Goal: Submit feedback/report problem: Submit feedback/report problem

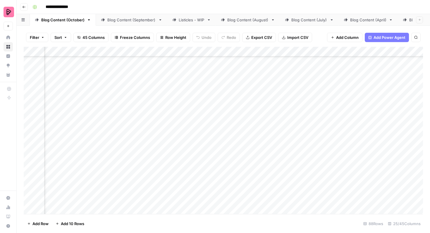
scroll to position [766, 388]
click at [348, 133] on div "Add Column" at bounding box center [224, 130] width 400 height 167
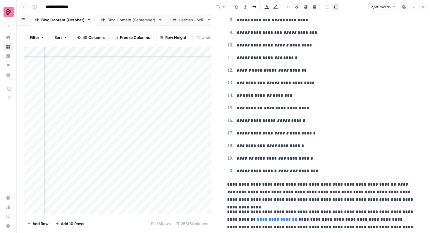
scroll to position [2391, 0]
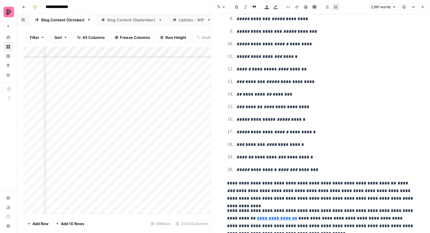
click at [422, 5] on icon "button" at bounding box center [423, 7] width 4 height 4
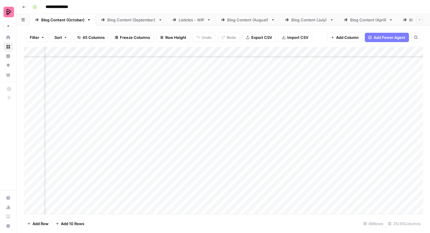
click at [173, 132] on div "Add Column" at bounding box center [224, 130] width 400 height 167
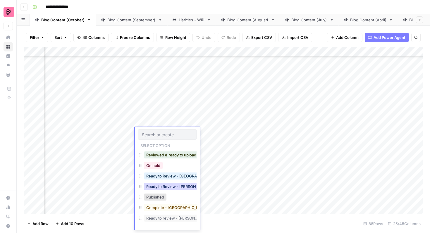
click at [180, 188] on button "Ready to Review - Rebekah" at bounding box center [178, 186] width 69 height 7
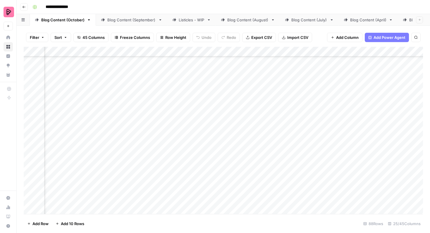
scroll to position [811, 388]
click at [187, 174] on div "Add Column" at bounding box center [224, 130] width 400 height 167
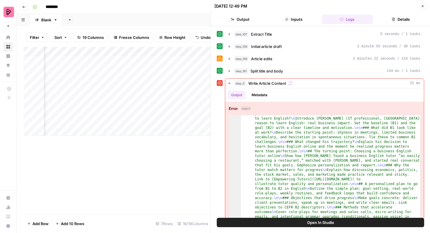
scroll to position [32, 0]
click at [424, 8] on icon "button" at bounding box center [423, 6] width 4 height 4
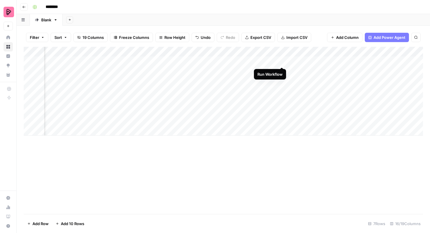
click at [281, 61] on div "Add Column" at bounding box center [224, 91] width 400 height 89
click at [308, 60] on div "Add Column" at bounding box center [224, 91] width 400 height 89
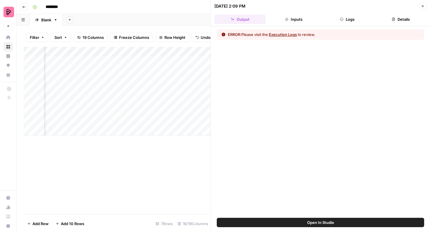
click at [327, 222] on span "Open In Studio" at bounding box center [320, 223] width 27 height 6
click at [421, 3] on button "Close" at bounding box center [423, 6] width 8 height 8
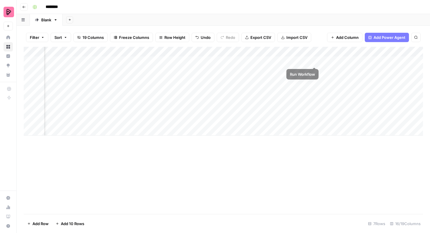
click at [314, 61] on div "Add Column" at bounding box center [224, 91] width 400 height 89
click at [314, 60] on div "Add Column" at bounding box center [224, 91] width 400 height 89
click at [366, 62] on div "Add Column" at bounding box center [224, 91] width 400 height 89
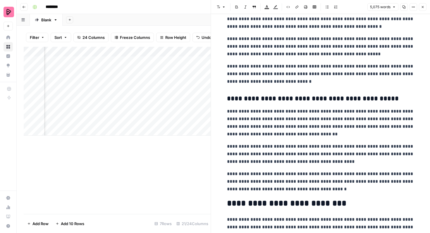
scroll to position [1731, 0]
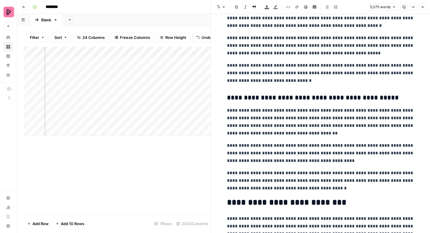
click at [426, 8] on button "Close" at bounding box center [423, 7] width 8 height 8
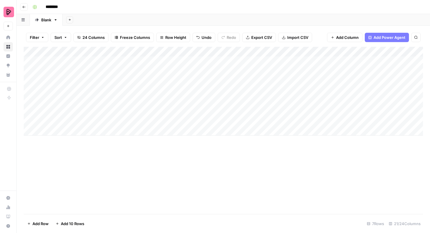
click at [115, 62] on div "Add Column" at bounding box center [224, 91] width 400 height 89
click at [120, 61] on div "Add Column" at bounding box center [224, 91] width 400 height 89
click at [222, 146] on div "Add Column" at bounding box center [224, 130] width 400 height 167
click at [327, 61] on div "Add Column" at bounding box center [224, 91] width 400 height 89
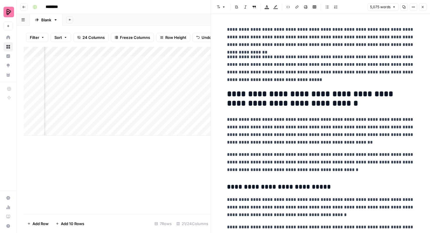
click at [424, 6] on icon "button" at bounding box center [423, 7] width 4 height 4
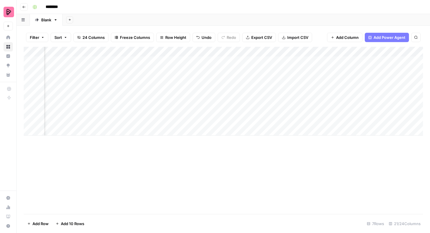
click at [265, 61] on div "Add Column" at bounding box center [224, 91] width 400 height 89
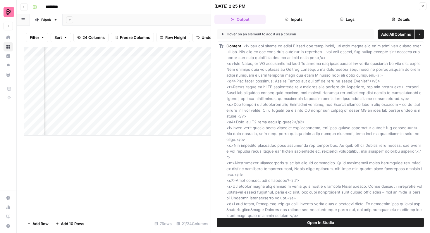
click at [311, 224] on span "Open In Studio" at bounding box center [320, 223] width 27 height 6
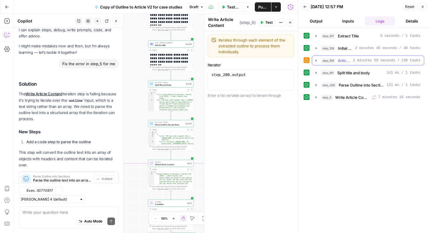
scroll to position [42, 0]
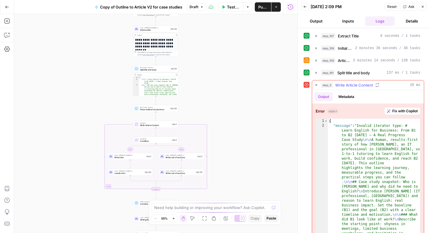
click at [406, 113] on span "Fix with Copilot" at bounding box center [405, 111] width 25 height 5
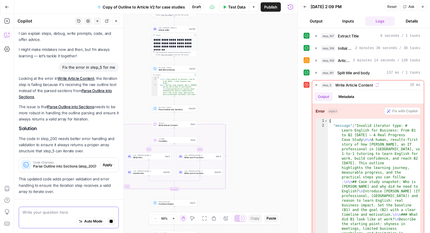
scroll to position [29, 0]
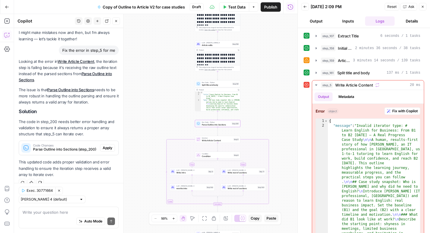
click at [109, 149] on span "Apply" at bounding box center [108, 148] width 10 height 5
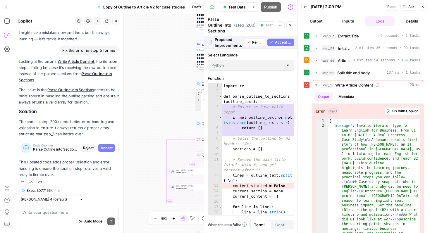
click at [109, 149] on span "Accept" at bounding box center [107, 148] width 12 height 5
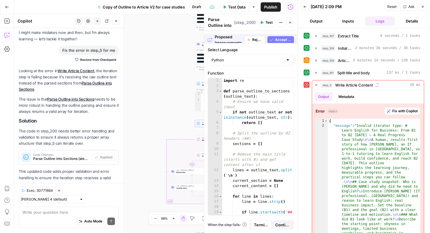
scroll to position [39, 0]
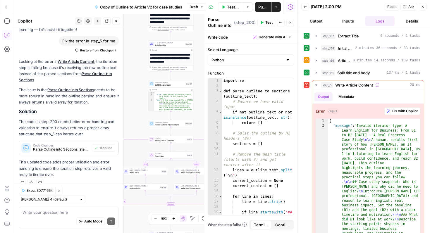
click at [350, 20] on button "Inputs" at bounding box center [348, 20] width 30 height 9
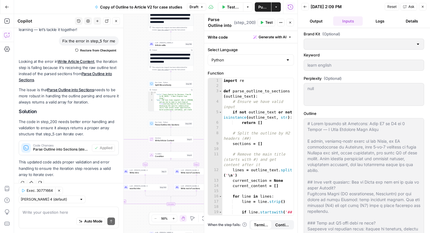
type input "Preply (EN)"
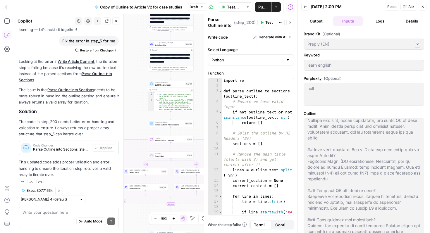
scroll to position [0, 0]
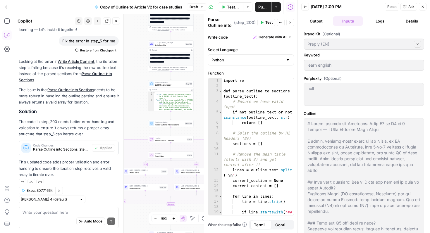
click at [375, 22] on button "Logs" at bounding box center [380, 20] width 30 height 9
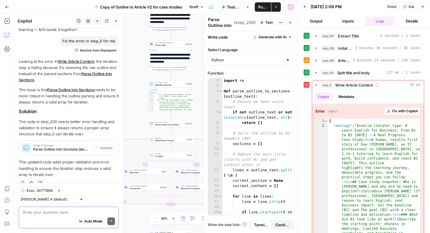
click at [71, 211] on textarea at bounding box center [69, 213] width 93 height 6
type textarea "any other issues here?"
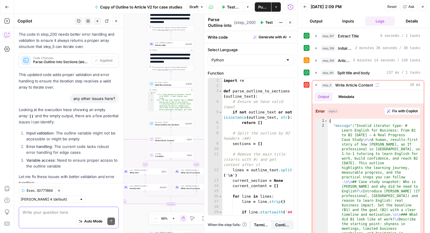
scroll to position [153, 0]
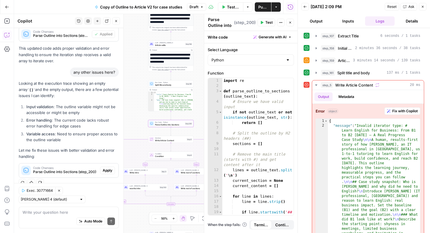
click at [111, 171] on span "Apply" at bounding box center [108, 170] width 10 height 5
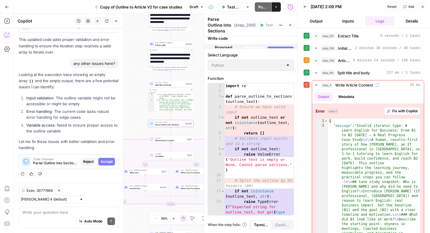
scroll to position [143, 0]
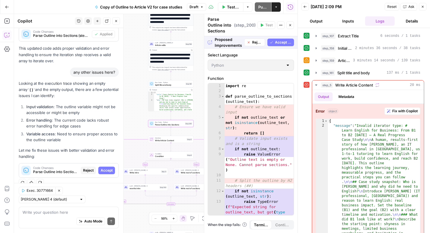
click at [109, 168] on span "Accept" at bounding box center [107, 170] width 12 height 5
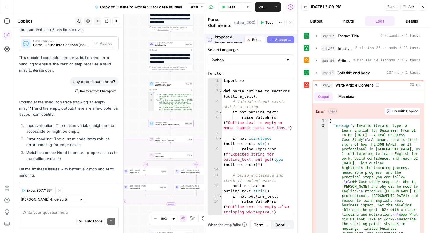
scroll to position [162, 0]
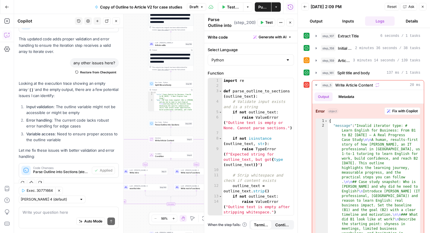
click at [68, 217] on div "Auto Mode Send" at bounding box center [69, 221] width 93 height 13
click at [265, 6] on span "Publish" at bounding box center [263, 7] width 9 height 6
click at [421, 6] on icon "button" at bounding box center [423, 7] width 4 height 4
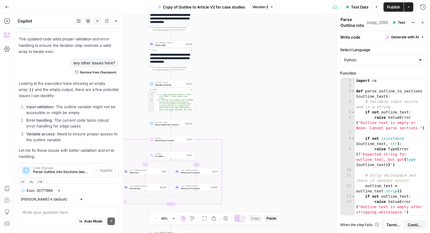
click at [407, 8] on button "Actions" at bounding box center [408, 6] width 9 height 9
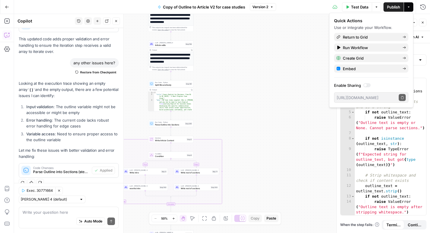
click at [396, 6] on span "Publish" at bounding box center [393, 7] width 13 height 6
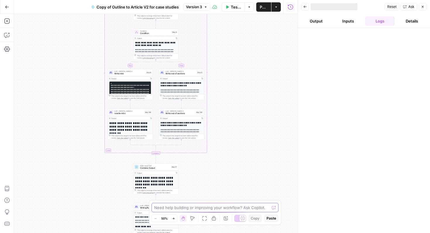
click at [177, 208] on textarea at bounding box center [211, 208] width 115 height 6
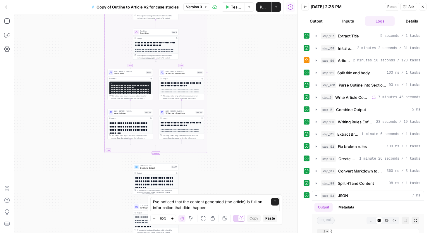
click at [187, 208] on span "M" at bounding box center [187, 207] width 5 height 5
click at [211, 208] on textarea "i've noticed that the content generated (the article) is full on information th…" at bounding box center [209, 205] width 112 height 12
click at [190, 208] on textarea "i've noticed that the content generated (the article) is full on information th…" at bounding box center [209, 205] width 112 height 12
click at [218, 207] on textarea "i've noticed that the content generated (the article) is full on information th…" at bounding box center [209, 205] width 112 height 12
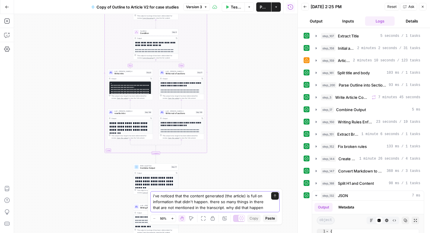
type textarea "i've noticed that the content generated (the article) is full on information th…"
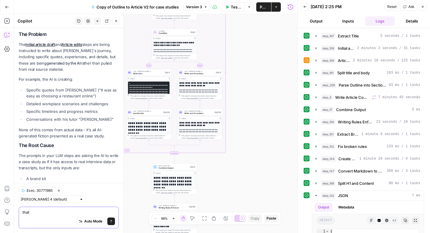
scroll to position [139, 0]
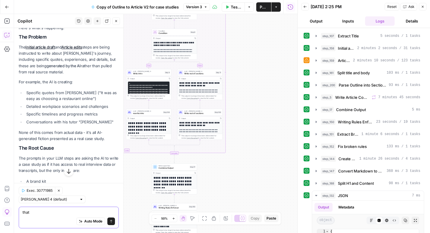
drag, startPoint x: 44, startPoint y: 212, endPoint x: 9, endPoint y: 212, distance: 35.7
click at [9, 212] on body "**********" at bounding box center [215, 116] width 430 height 233
drag, startPoint x: 85, startPoint y: 93, endPoint x: 22, endPoint y: 89, distance: 63.1
click at [25, 90] on li "Specific quotes from Enric ("It was as easy as choosing a restaurant online")" at bounding box center [72, 96] width 94 height 12
copy li "Specific quotes from Enric ("It was as easy as choosing a restaurant online")"
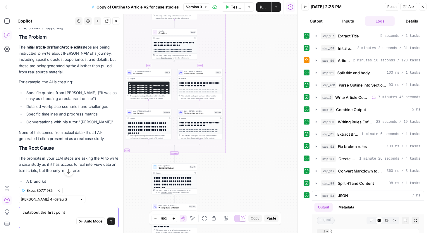
click at [81, 212] on textarea "thatabout the first point" at bounding box center [69, 213] width 93 height 6
paste textarea "Specific quotes from Enric ("It was as easy as choosing a restaurant online")"
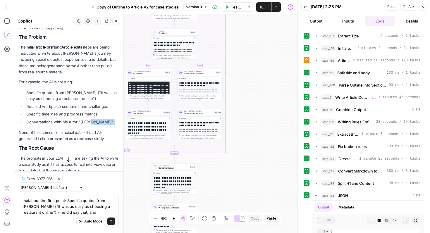
drag, startPoint x: 88, startPoint y: 115, endPoint x: 26, endPoint y: 119, distance: 62.2
click at [26, 119] on div "Looking at your workflow, the issue is that the LLM steps are generating fictio…" at bounding box center [69, 140] width 100 height 324
click at [26, 119] on li "Conversations with his tutor "Jack"" at bounding box center [72, 122] width 94 height 6
drag, startPoint x: 26, startPoint y: 115, endPoint x: 90, endPoint y: 115, distance: 63.5
click at [90, 119] on li "Conversations with his tutor "Jack"" at bounding box center [72, 122] width 94 height 6
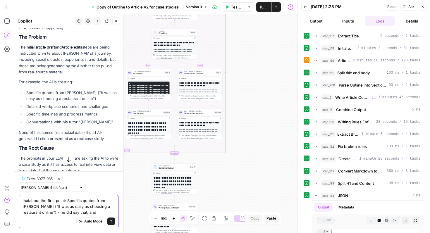
click at [70, 215] on textarea "thatabout the first point: Specific quotes from Enric ("It was as easy as choos…" at bounding box center [69, 207] width 93 height 18
paste textarea "Conversations with his tutor "Jack""
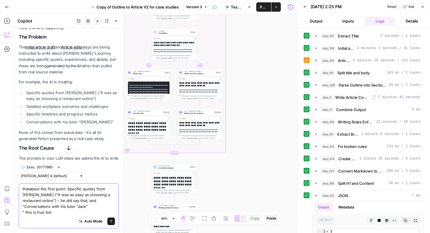
type textarea "thatabout the first point: Specific quotes from Enric ("It was as easy as choos…"
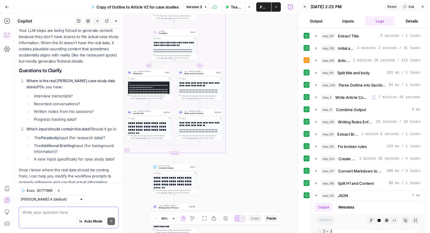
scroll to position [565, 0]
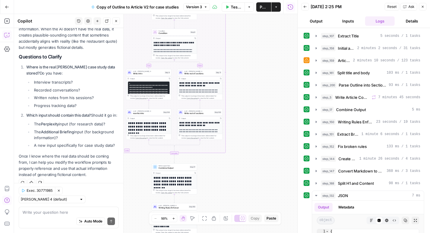
click at [95, 150] on div "Ah, I see! That changes things significantly. If those quotes and details are a…" at bounding box center [69, 50] width 100 height 256
click at [58, 211] on textarea at bounding box center [69, 213] width 93 height 6
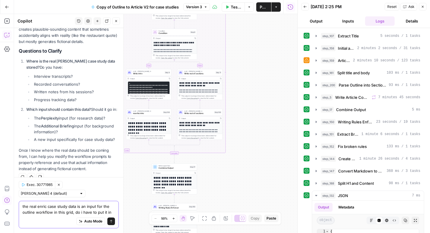
scroll to position [577, 0]
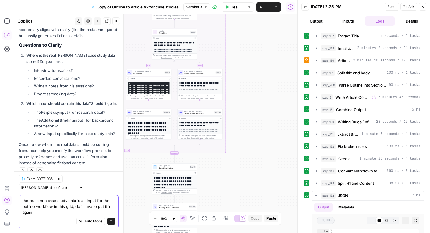
type textarea "the real enric case study data is an input for the outline workflow in this gri…"
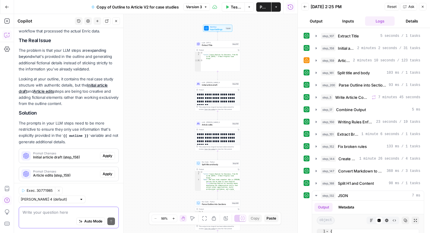
scroll to position [788, 0]
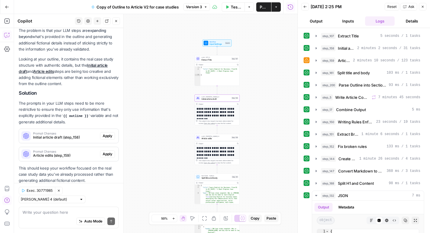
click at [107, 133] on span "Apply" at bounding box center [108, 135] width 10 height 5
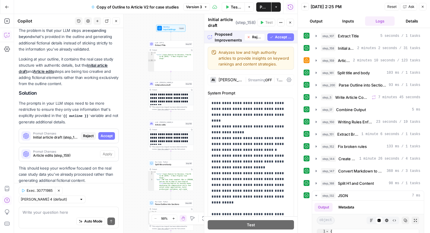
click at [287, 37] on span "Accept All" at bounding box center [283, 37] width 17 height 5
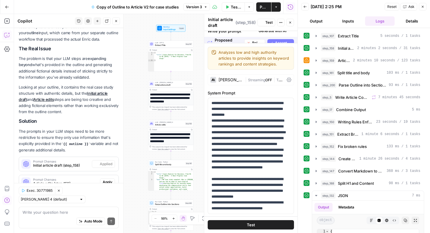
scroll to position [816, 0]
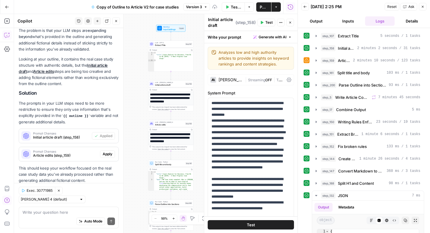
click at [108, 152] on button "Apply" at bounding box center [107, 154] width 15 height 8
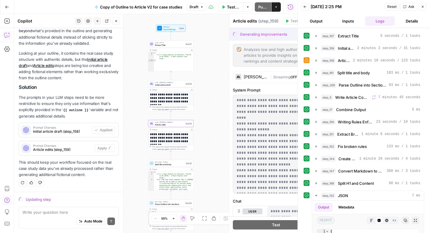
scroll to position [788, 0]
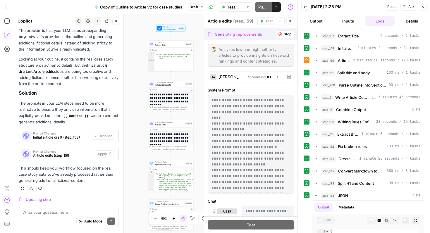
click at [71, 215] on div "Auto Mode Send" at bounding box center [69, 221] width 93 height 13
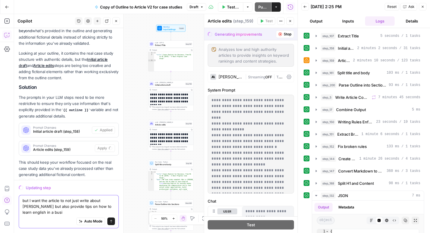
scroll to position [799, 0]
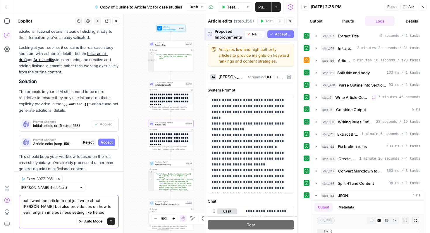
type textarea "but I want the article to not just write about enric but also provide tips on h…"
click at [106, 140] on span "Accept" at bounding box center [107, 142] width 12 height 5
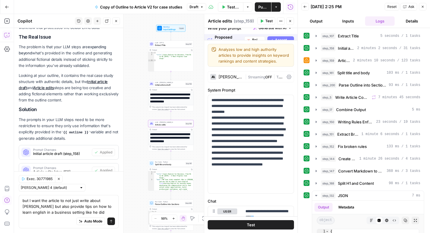
scroll to position [827, 0]
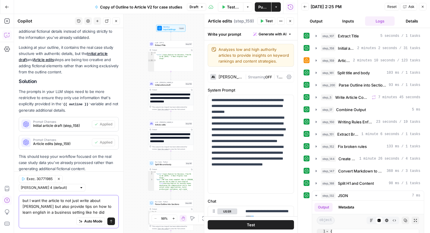
click at [81, 213] on textarea "but I want the article to not just write about enric but also provide tips on h…" at bounding box center [69, 207] width 93 height 18
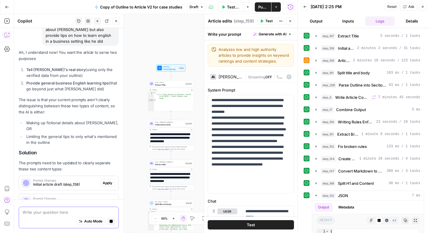
scroll to position [974, 0]
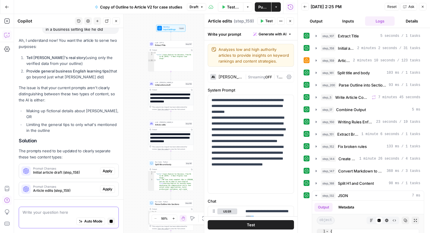
click at [55, 214] on textarea at bounding box center [69, 213] width 93 height 6
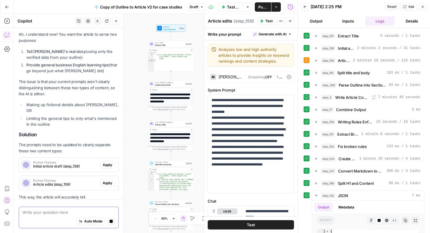
scroll to position [980, 0]
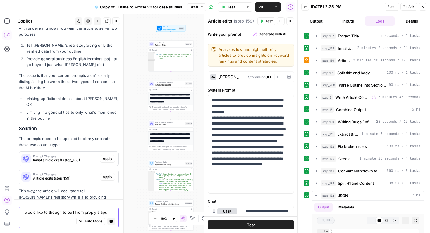
type textarea "i would like to though to pull from preply's tips"
click at [84, 213] on textarea "i would like to though to pull from preply's tips" at bounding box center [69, 213] width 93 height 6
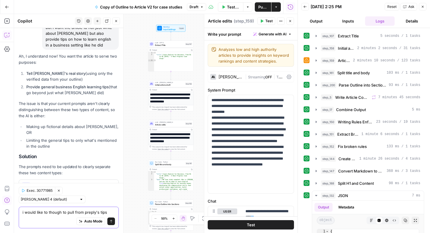
scroll to position [1025, 0]
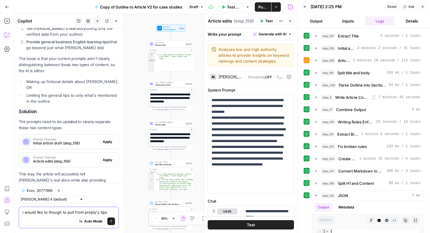
click at [79, 212] on textarea "i would like to though to pull from preply's tips" at bounding box center [69, 213] width 93 height 6
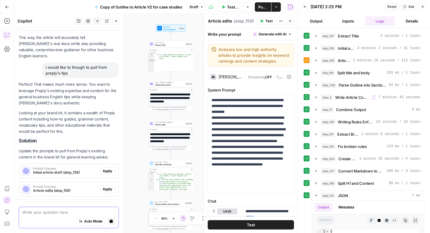
scroll to position [1140, 0]
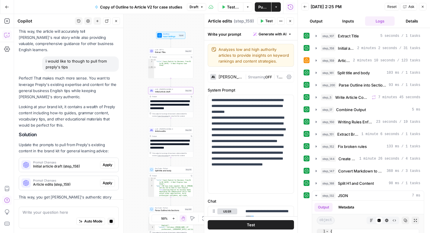
click at [108, 162] on span "Apply" at bounding box center [108, 164] width 10 height 5
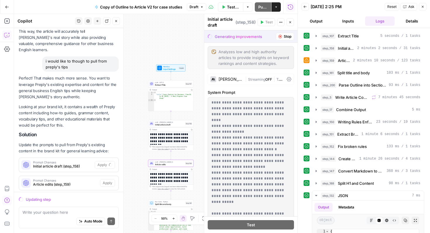
scroll to position [1157, 0]
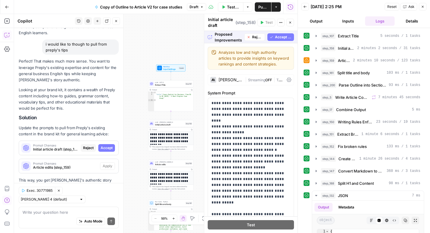
click at [282, 40] on button "Accept All" at bounding box center [281, 37] width 27 height 8
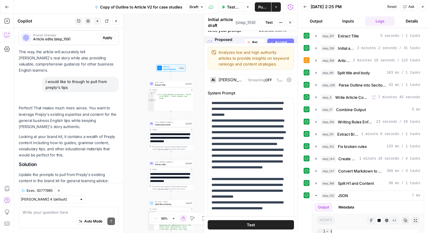
scroll to position [1204, 0]
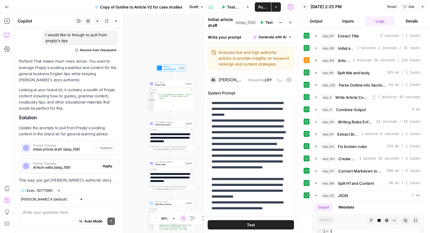
click at [109, 164] on span "Apply" at bounding box center [108, 166] width 10 height 5
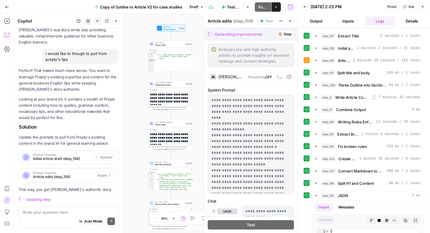
scroll to position [1157, 0]
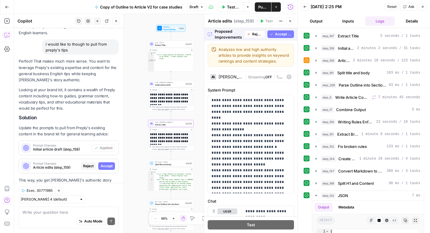
click at [112, 164] on span "Accept" at bounding box center [107, 166] width 12 height 5
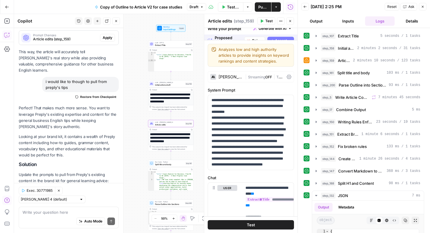
scroll to position [1204, 0]
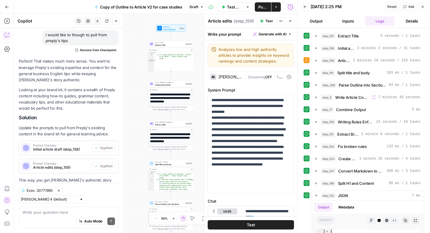
click at [267, 225] on button "Test" at bounding box center [251, 224] width 86 height 9
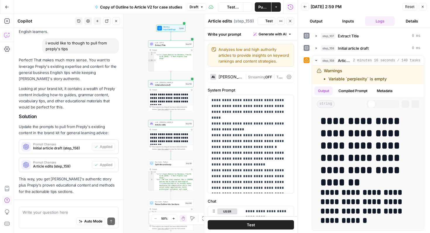
scroll to position [1140, 0]
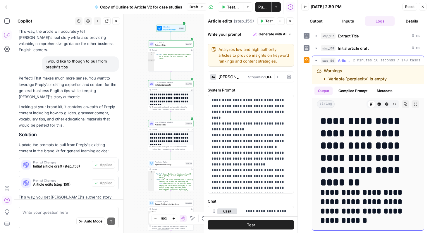
click at [357, 131] on h1 "**********" at bounding box center [368, 145] width 95 height 61
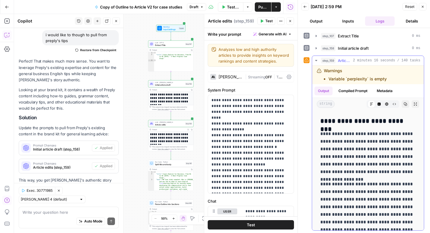
scroll to position [473, 0]
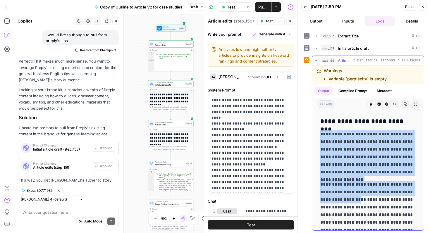
drag, startPoint x: 321, startPoint y: 133, endPoint x: 347, endPoint y: 201, distance: 72.9
copy div "**********"
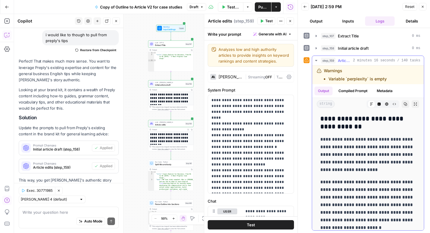
scroll to position [1666, 0]
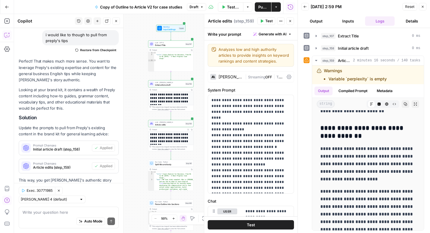
click at [422, 8] on icon "button" at bounding box center [423, 7] width 4 height 4
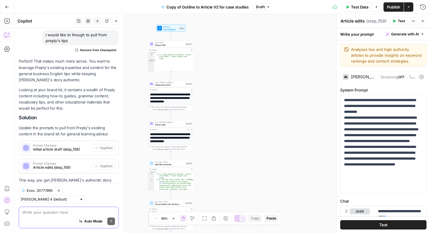
click at [69, 214] on textarea at bounding box center [69, 213] width 93 height 6
paste textarea "The turning point came during a client meeting where Enric had brilliant techni…"
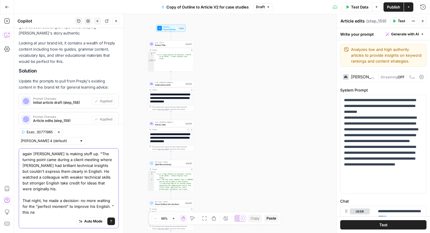
scroll to position [1257, 0]
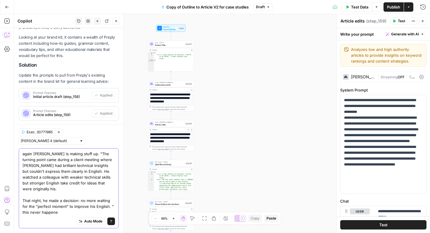
type textarea "again Ai is making stuff up. "The turning point came during a client meeting wh…"
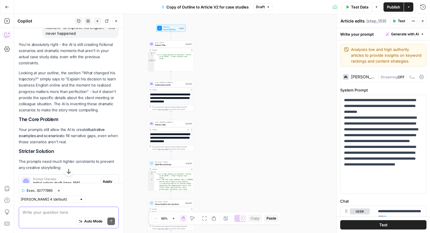
scroll to position [1479, 0]
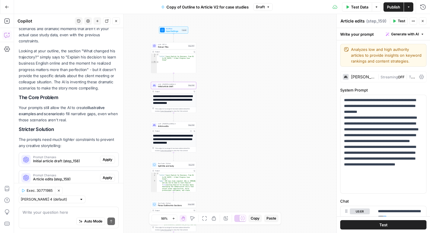
click at [109, 157] on span "Apply" at bounding box center [108, 159] width 10 height 5
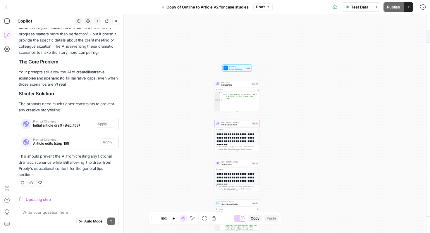
scroll to position [1432, 0]
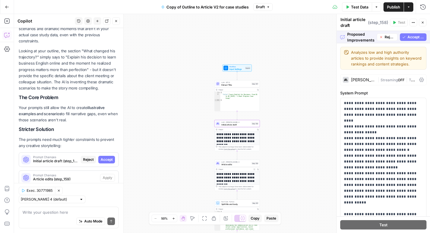
click at [109, 157] on span "Accept" at bounding box center [107, 159] width 12 height 5
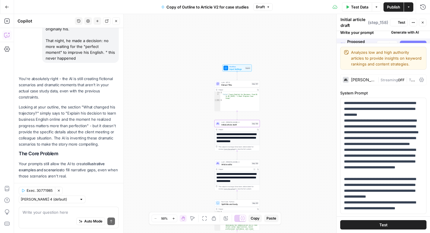
scroll to position [1488, 0]
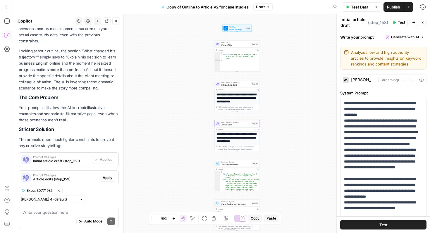
click at [108, 175] on span "Apply" at bounding box center [108, 177] width 10 height 5
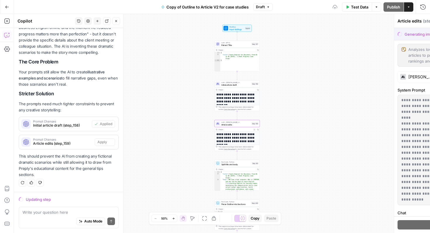
scroll to position [1432, 0]
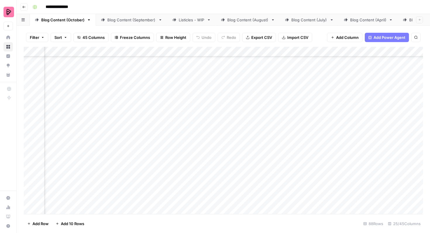
scroll to position [837, 274]
click at [223, 107] on div "Add Column" at bounding box center [224, 130] width 400 height 167
click at [224, 122] on div "Add Column" at bounding box center [224, 130] width 400 height 167
click at [223, 137] on div "Add Column" at bounding box center [224, 130] width 400 height 167
click at [223, 154] on div "Add Column" at bounding box center [224, 130] width 400 height 167
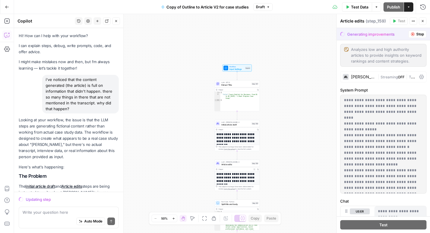
scroll to position [1432, 0]
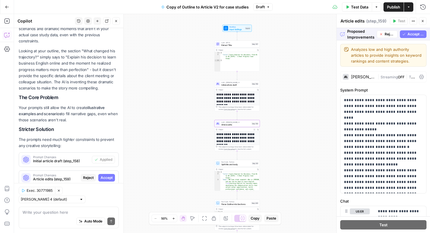
click at [112, 175] on span "Accept" at bounding box center [107, 177] width 12 height 5
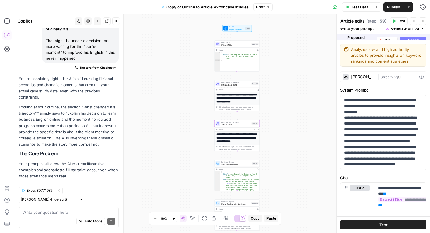
scroll to position [1488, 0]
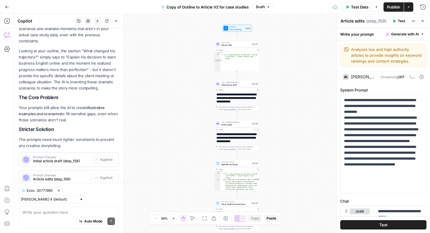
click at [375, 224] on button "Test" at bounding box center [383, 224] width 86 height 9
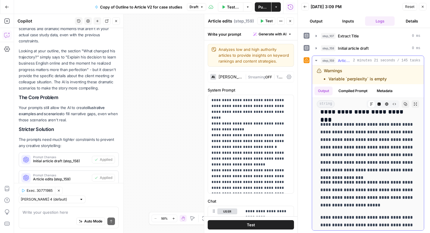
scroll to position [597, 0]
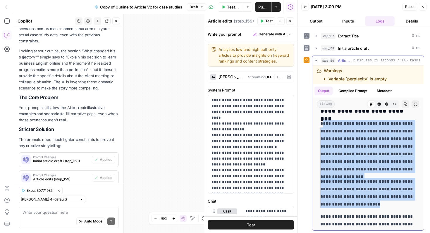
drag, startPoint x: 367, startPoint y: 207, endPoint x: 322, endPoint y: 125, distance: 92.8
click at [322, 125] on p "**********" at bounding box center [368, 146] width 95 height 53
drag, startPoint x: 321, startPoint y: 124, endPoint x: 367, endPoint y: 204, distance: 92.1
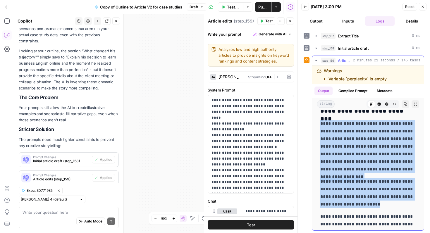
copy div "**********"
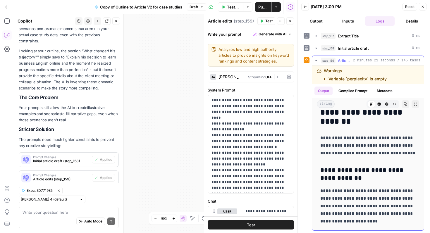
scroll to position [1788, 0]
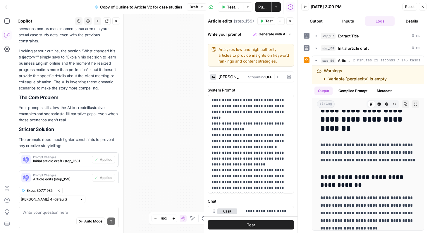
click at [50, 209] on div "Write your question here Auto Mode Send" at bounding box center [69, 218] width 100 height 22
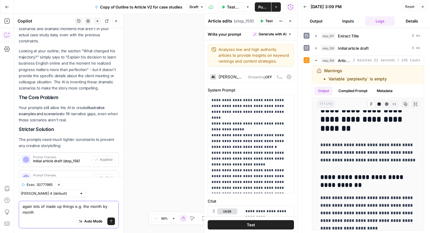
scroll to position [1494, 0]
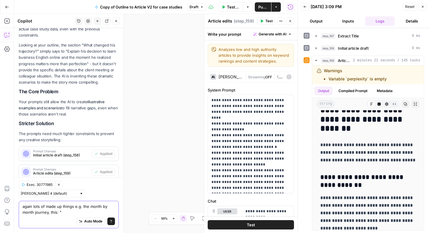
paste textarea "Enric's experience shows that the turning point came during a client meeting wh…"
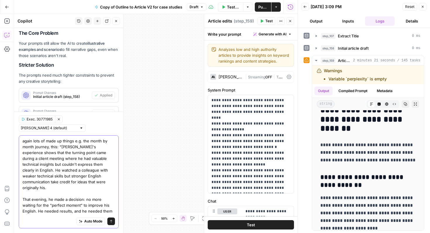
type textarea "again lots of made up things e.g. the month by month journey, this: "Enric's ex…"
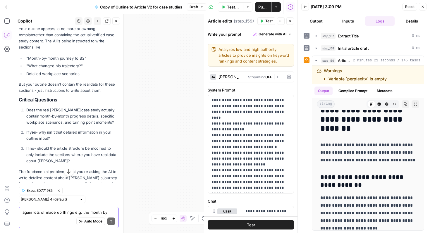
scroll to position [1862, 0]
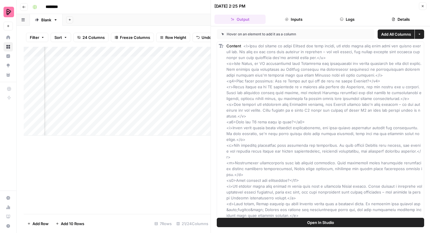
scroll to position [0, 235]
click at [425, 7] on button "Close" at bounding box center [423, 6] width 8 height 8
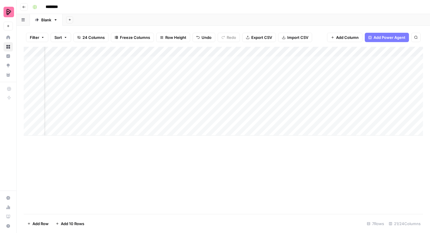
scroll to position [0, 21]
click at [377, 60] on div "Add Column" at bounding box center [224, 91] width 400 height 89
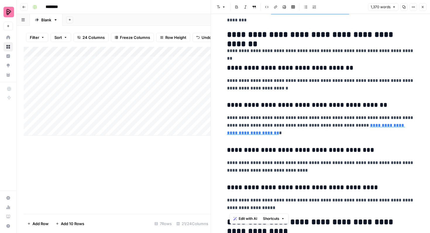
scroll to position [472, 0]
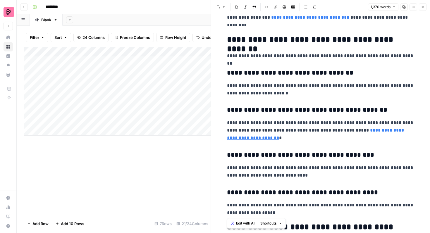
drag, startPoint x: 279, startPoint y: 150, endPoint x: 228, endPoint y: 42, distance: 120.0
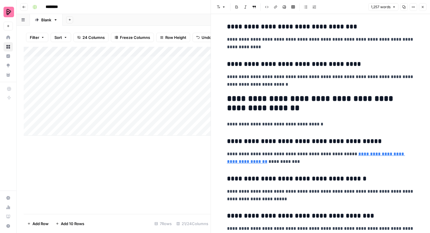
scroll to position [883, 0]
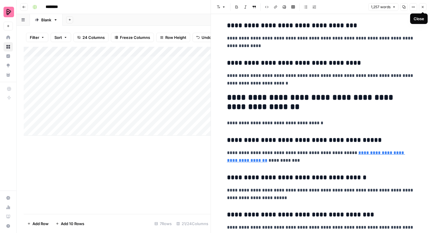
click at [424, 7] on icon "button" at bounding box center [423, 7] width 4 height 4
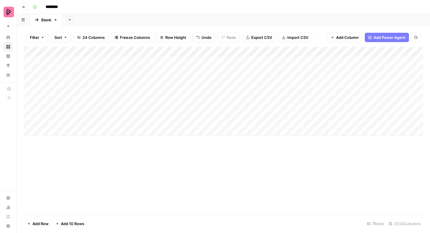
click at [338, 62] on div "Add Column" at bounding box center [224, 91] width 400 height 89
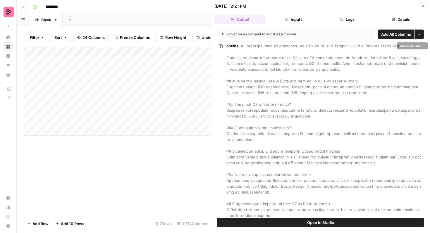
click at [297, 219] on button "Open In Studio" at bounding box center [321, 222] width 208 height 9
click at [422, 5] on icon "button" at bounding box center [423, 6] width 4 height 4
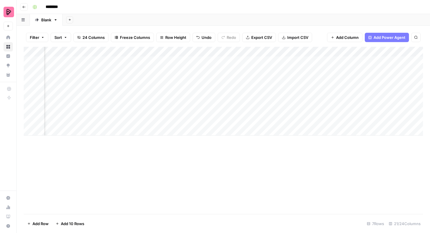
scroll to position [0, 183]
click at [165, 62] on div "Add Column" at bounding box center [224, 91] width 400 height 89
click at [251, 61] on div "Add Column" at bounding box center [224, 91] width 400 height 89
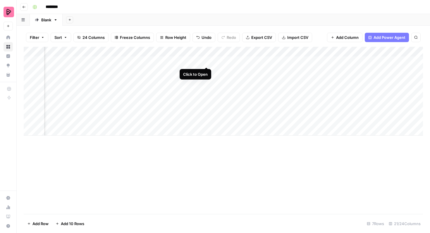
click at [206, 60] on div "Add Column" at bounding box center [224, 91] width 400 height 89
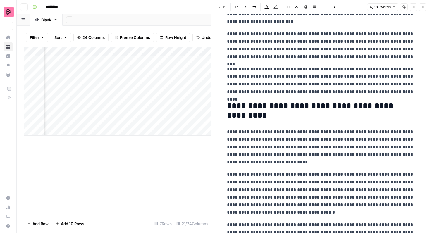
scroll to position [455, 0]
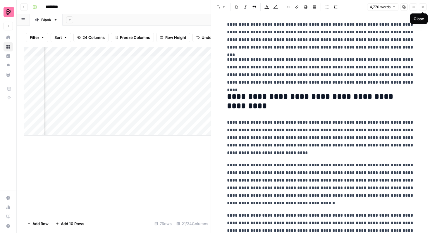
click at [420, 6] on button "Close" at bounding box center [423, 7] width 8 height 8
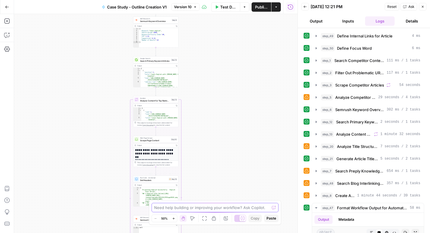
click at [177, 206] on textarea at bounding box center [211, 208] width 115 height 6
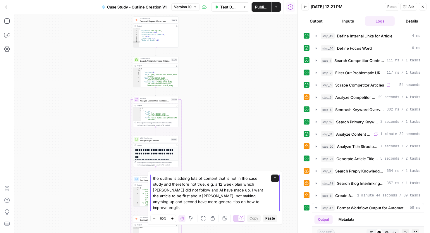
type textarea "the outline is adding lots of content that is not in the case study and therefo…"
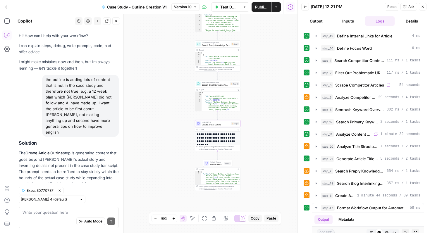
scroll to position [16, 0]
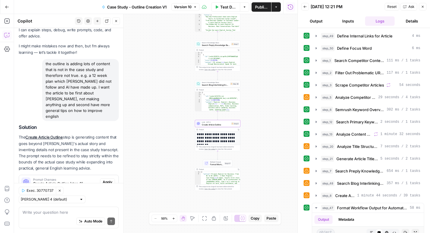
click at [106, 180] on span "Apply" at bounding box center [108, 182] width 10 height 5
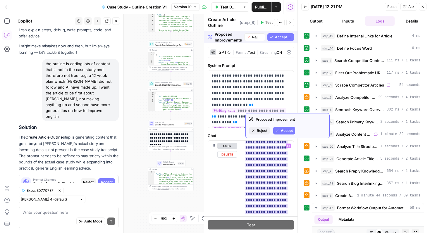
scroll to position [68, 0]
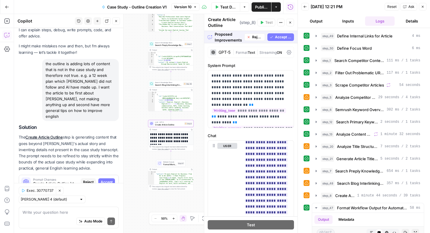
click at [108, 180] on span "Accept" at bounding box center [107, 182] width 12 height 5
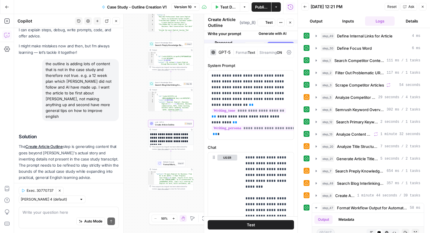
scroll to position [25, 0]
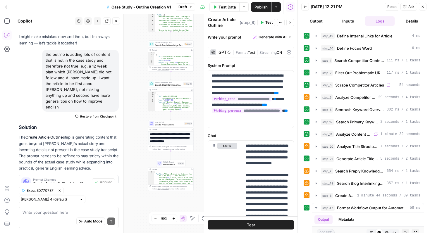
click at [246, 224] on button "Test" at bounding box center [251, 224] width 86 height 9
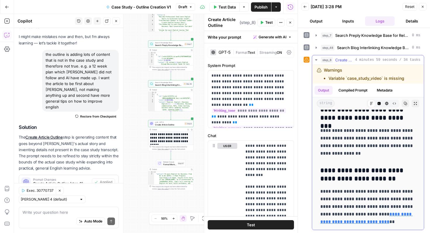
scroll to position [2171, 0]
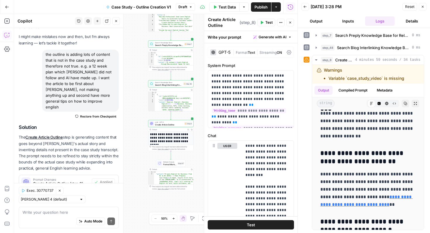
click at [422, 6] on icon "button" at bounding box center [423, 7] width 4 height 4
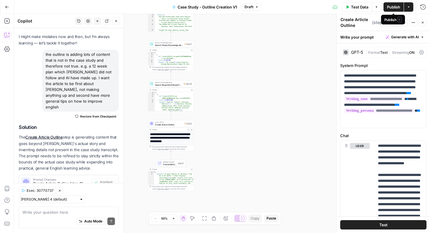
click at [395, 8] on span "Publish" at bounding box center [393, 7] width 13 height 6
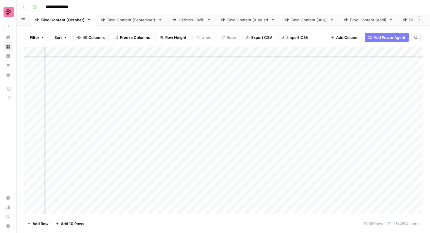
scroll to position [837, 389]
click at [346, 109] on div "Add Column" at bounding box center [224, 130] width 400 height 167
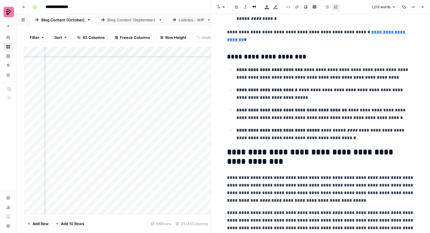
scroll to position [1325, 0]
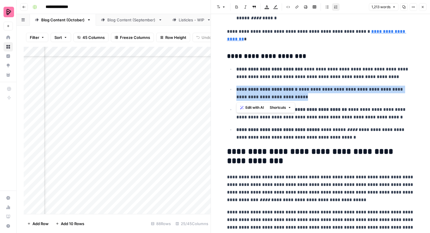
drag, startPoint x: 287, startPoint y: 97, endPoint x: 237, endPoint y: 91, distance: 51.0
click at [237, 91] on p "**********" at bounding box center [326, 93] width 178 height 15
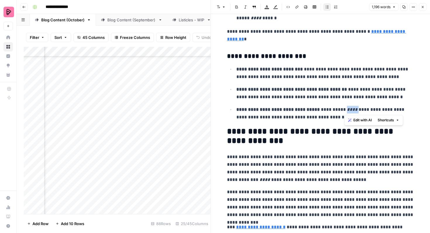
drag, startPoint x: 345, startPoint y: 110, endPoint x: 352, endPoint y: 111, distance: 8.0
click at [352, 111] on p "**********" at bounding box center [326, 113] width 178 height 15
copy em "****"
click at [309, 110] on strong "**********" at bounding box center [278, 109] width 83 height 4
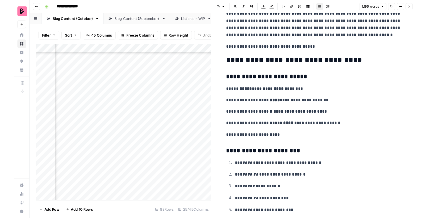
scroll to position [1567, 0]
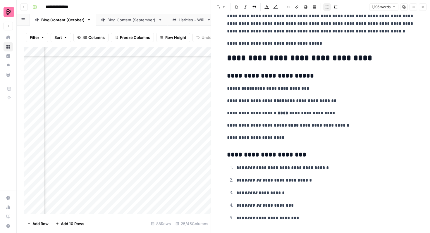
click at [425, 7] on span "Close" at bounding box center [425, 7] width 0 height 0
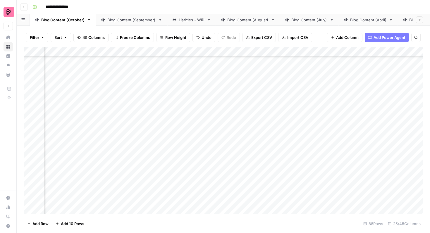
click at [161, 108] on div "Add Column" at bounding box center [224, 130] width 400 height 167
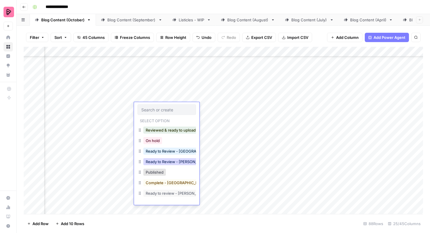
click at [172, 162] on button "Ready to Review - [PERSON_NAME]" at bounding box center [177, 161] width 69 height 7
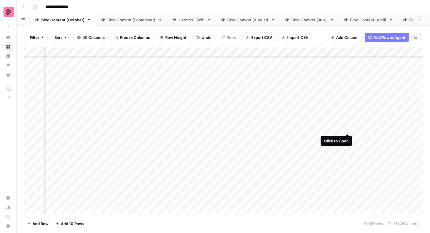
click at [347, 123] on div "Add Column" at bounding box center [224, 130] width 400 height 167
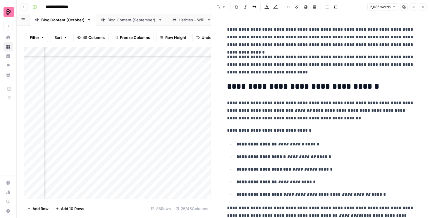
click at [420, 8] on button "Close" at bounding box center [423, 7] width 8 height 8
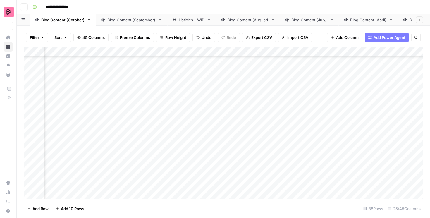
click at [184, 23] on link "Listicles - WIP" at bounding box center [191, 20] width 49 height 12
click at [355, 78] on div "Add Column" at bounding box center [224, 123] width 400 height 152
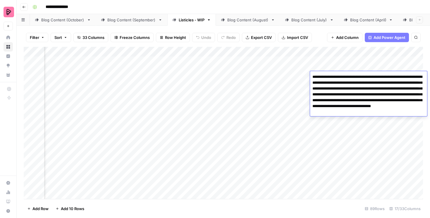
click at [355, 78] on textarea "**********" at bounding box center [368, 94] width 117 height 43
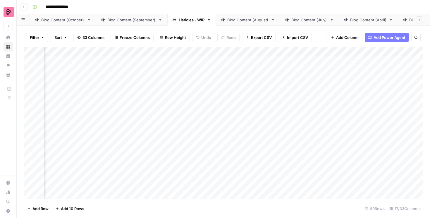
click at [359, 126] on div "Add Column" at bounding box center [224, 123] width 400 height 152
